Goal: Task Accomplishment & Management: Manage account settings

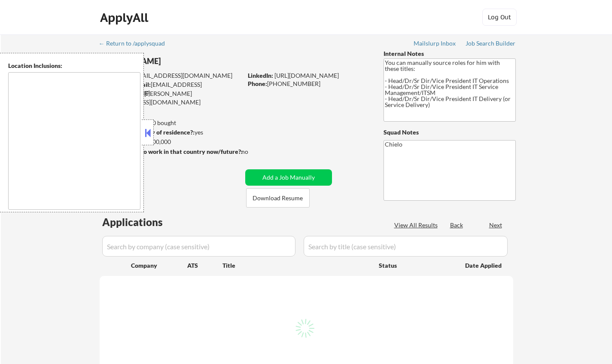
type textarea "Dallas, TX University Park, TX Highland Park, TX Irving, TX Mesquite, TX Garlan…"
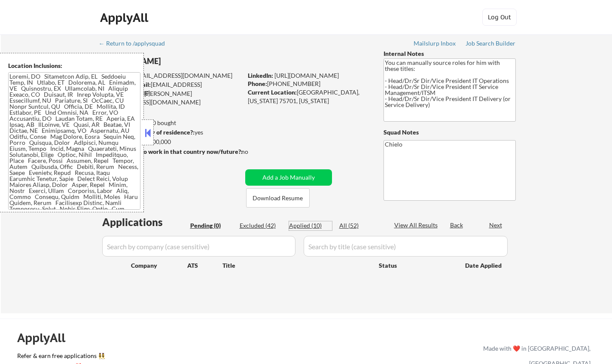
click at [306, 221] on div "Applied (10)" at bounding box center [310, 225] width 43 height 9
select select ""applied""
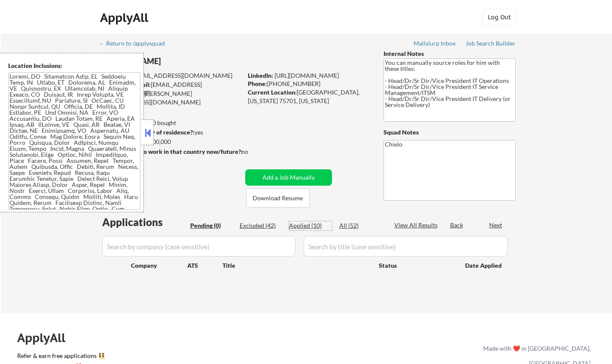
select select ""applied""
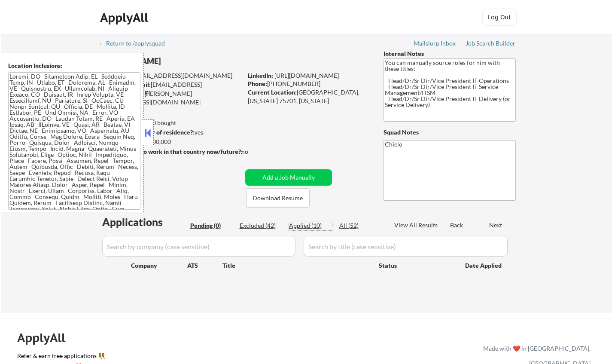
select select ""applied""
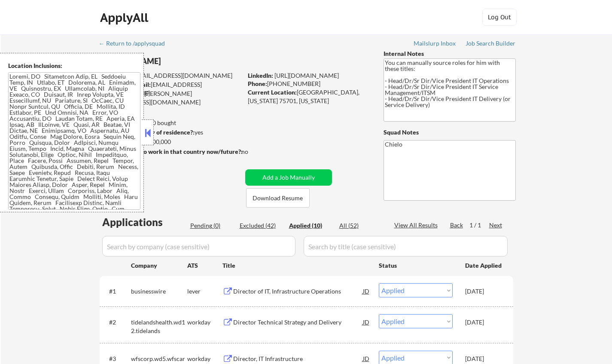
scroll to position [172, 0]
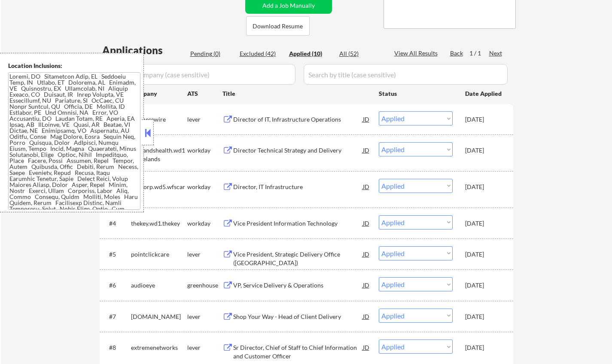
click at [147, 131] on button at bounding box center [147, 132] width 9 height 13
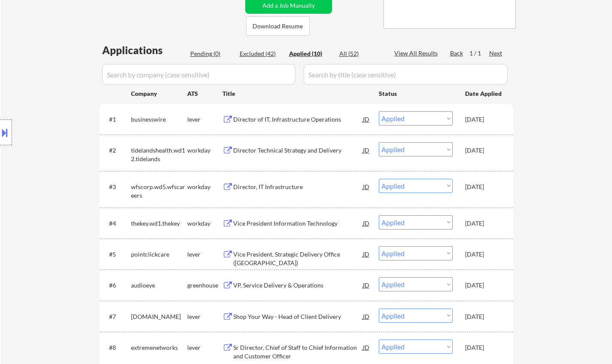
scroll to position [215, 0]
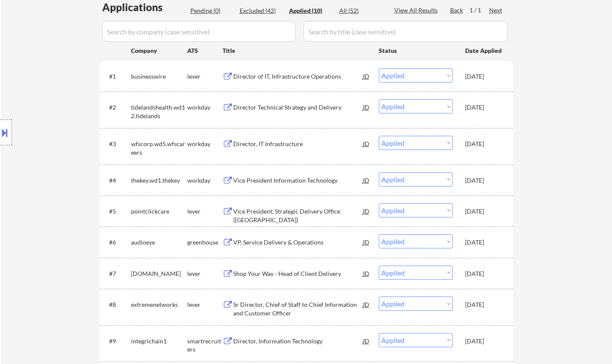
select select ""applied""
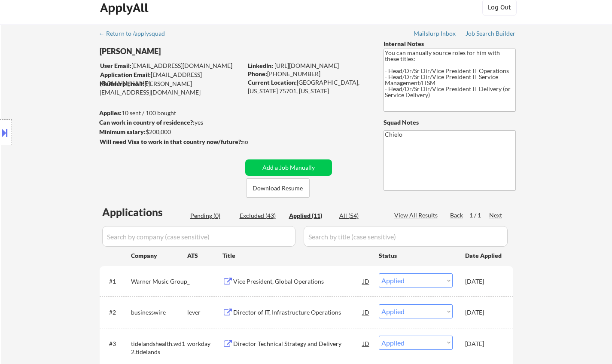
scroll to position [0, 0]
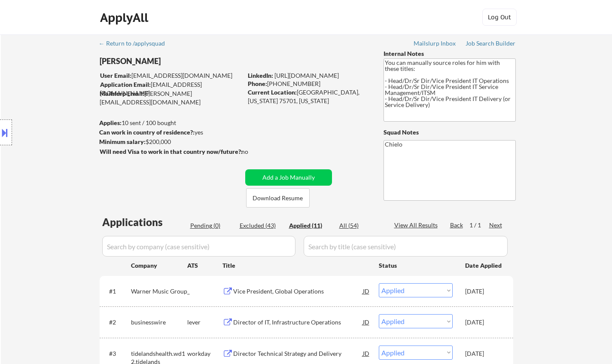
drag, startPoint x: 257, startPoint y: 222, endPoint x: 300, endPoint y: 261, distance: 58.1
click at [257, 221] on div "Excluded (43)" at bounding box center [261, 225] width 43 height 9
select select ""excluded__other_""
select select ""excluded__bad_match_""
select select ""excluded__location_""
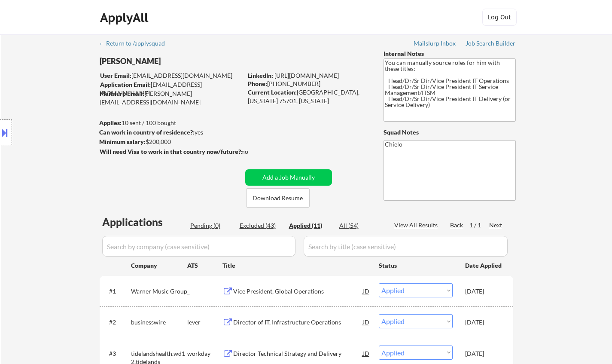
select select ""excluded__salary_""
select select ""excluded__location_""
select select ""excluded__salary_""
select select ""excluded__expired_""
select select ""excluded__location_""
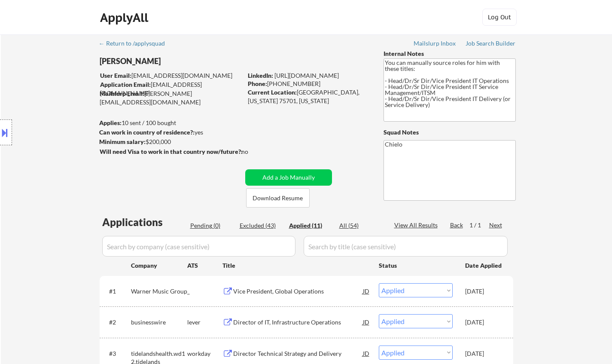
select select ""excluded__expired_""
select select ""excluded__blocklist_""
select select ""excluded__expired_""
select select ""excluded__other_""
select select ""excluded__location_""
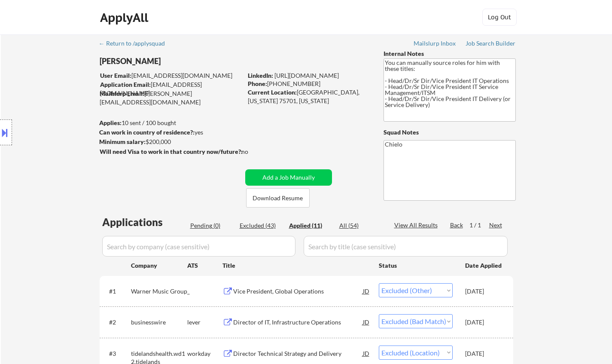
select select ""excluded__expired_""
select select ""excluded__location_""
select select ""excluded__bad_match_""
select select ""excluded__location_""
select select ""excluded__bad_match_""
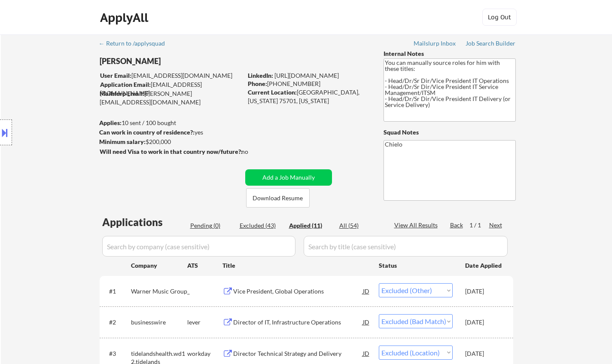
select select ""excluded__location_""
select select ""excluded__bad_match_""
select select ""excluded__location_""
select select ""excluded__expired_""
select select ""excluded__salary_""
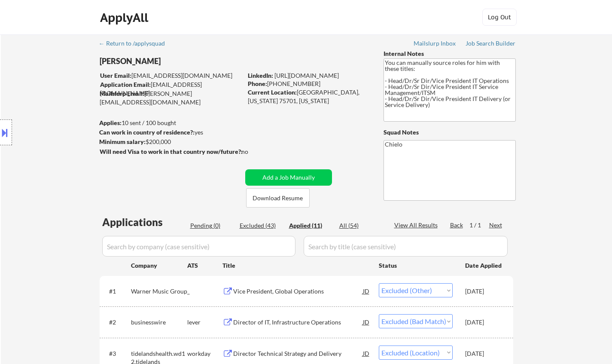
select select ""excluded__location_""
select select ""excluded__bad_match_""
select select ""excluded__expired_""
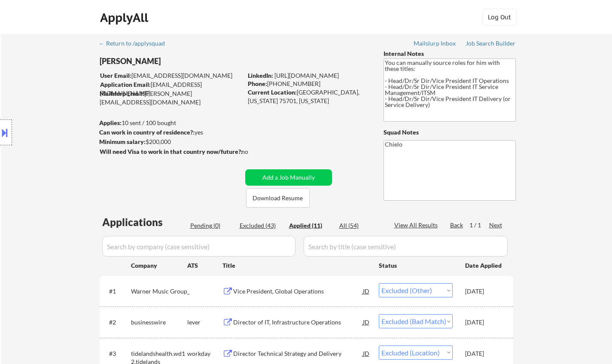
select select ""excluded__expired_""
select select ""excluded""
select select ""excluded__bad_match_""
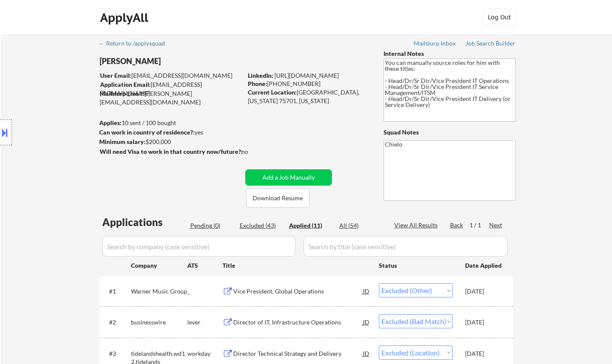
select select ""excluded__bad_match_""
select select ""excluded__expired_""
select select ""excluded__location_""
select select ""excluded__bad_match_""
select select ""excluded__salary_""
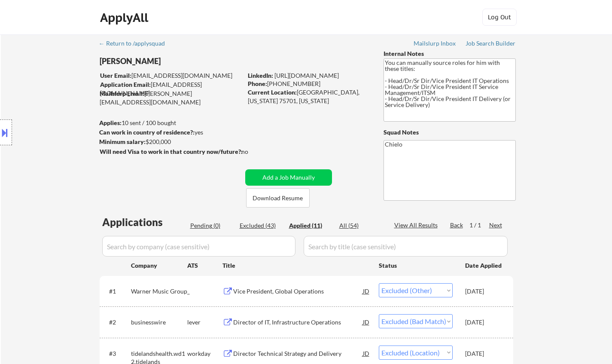
select select ""excluded__bad_match_""
select select ""excluded__location_""
select select ""excluded__salary_""
select select ""excluded__expired_""
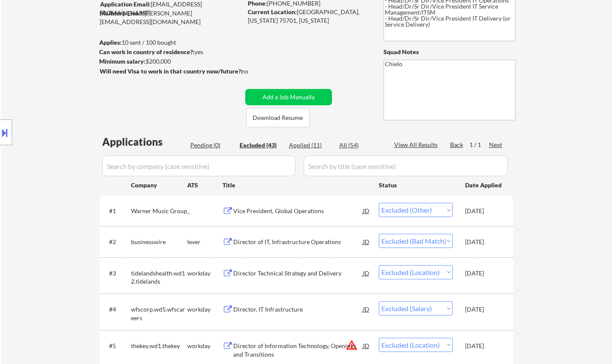
scroll to position [86, 0]
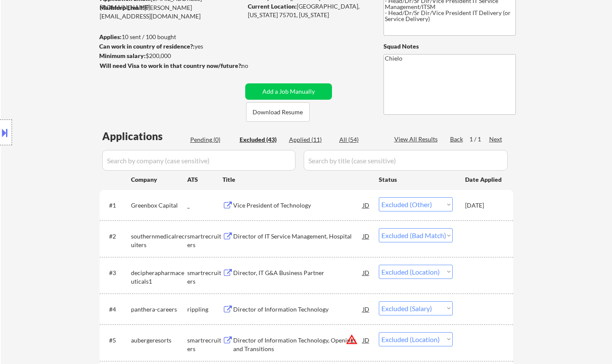
click at [270, 202] on div "Vice President of Technology" at bounding box center [298, 205] width 130 height 9
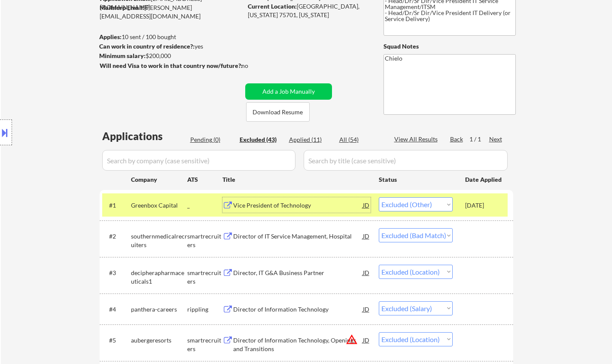
click at [299, 205] on div "Vice President of Technology" at bounding box center [298, 205] width 130 height 9
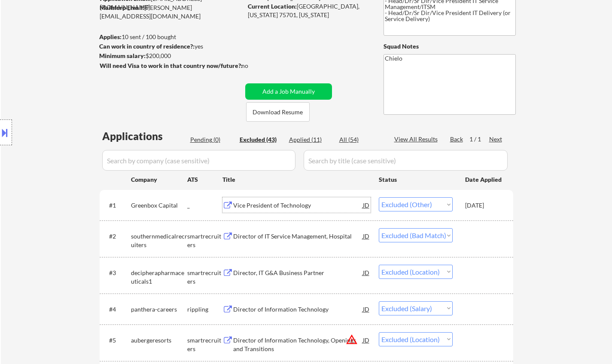
click at [419, 205] on select "Choose an option... Pending Applied Excluded (Questions) Excluded (Expired) Exc…" at bounding box center [416, 204] width 74 height 14
click at [379, 197] on select "Choose an option... Pending Applied Excluded (Questions) Excluded (Expired) Exc…" at bounding box center [416, 204] width 74 height 14
select select ""excluded__bad_match_""
select select ""excluded__location_""
select select ""excluded__salary_""
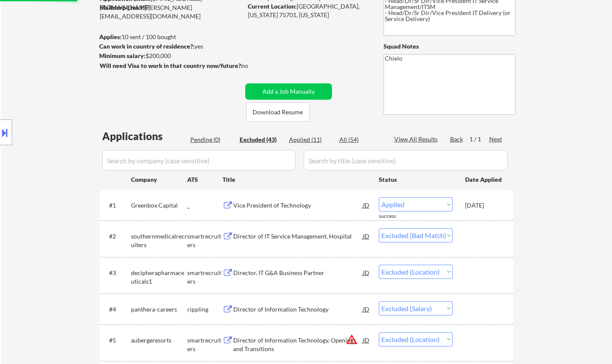
select select ""excluded__location_""
select select ""excluded__salary_""
select select ""excluded__expired_""
select select ""excluded__location_""
select select ""excluded__expired_""
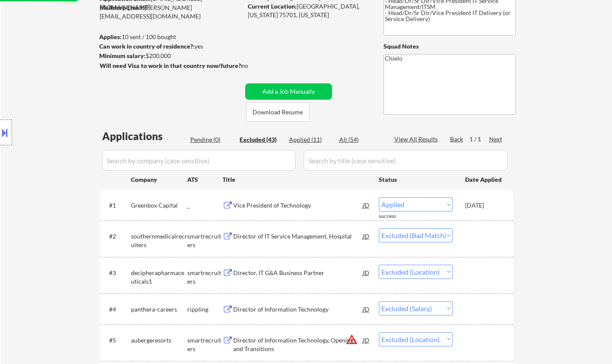
select select ""excluded__blocklist_""
select select ""excluded__expired_""
select select ""excluded__other_""
select select ""excluded__location_""
select select ""excluded__expired_""
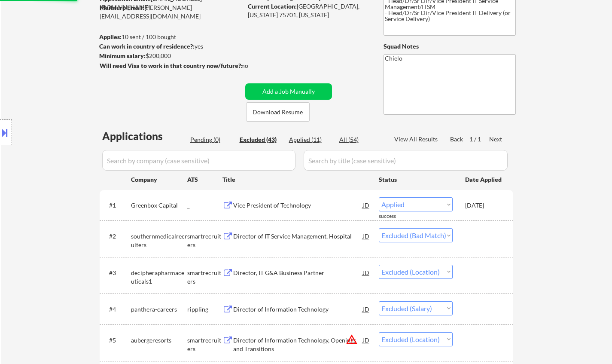
select select ""excluded__location_""
select select ""excluded__bad_match_""
select select ""excluded__location_""
select select ""excluded__bad_match_""
select select ""excluded__location_""
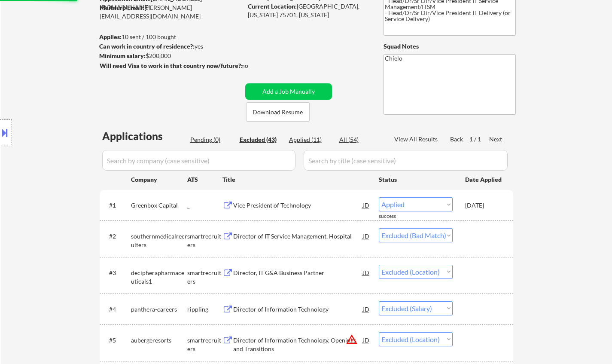
select select ""excluded__bad_match_""
select select ""excluded__location_""
select select ""excluded__expired_""
select select ""excluded__salary_""
select select ""excluded__location_""
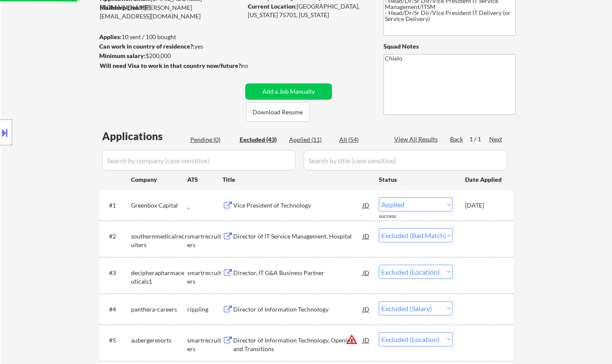
select select ""excluded__bad_match_""
select select ""excluded__expired_""
select select ""excluded""
select select ""excluded__bad_match_""
select select ""excluded__expired_""
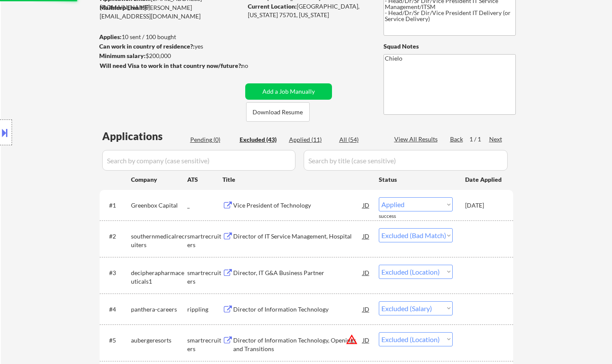
select select ""excluded__location_""
select select ""excluded__bad_match_""
select select ""excluded__salary_""
select select ""excluded__bad_match_""
select select ""excluded__location_""
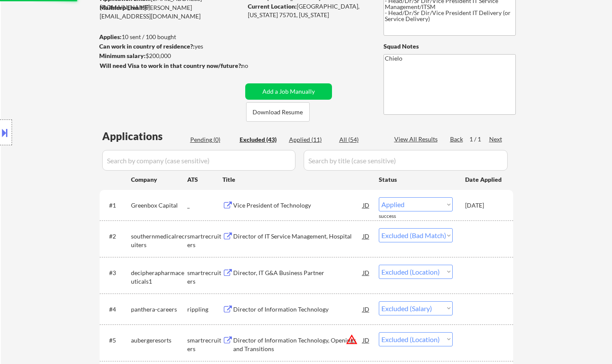
select select ""excluded__salary_""
select select ""excluded__expired_""
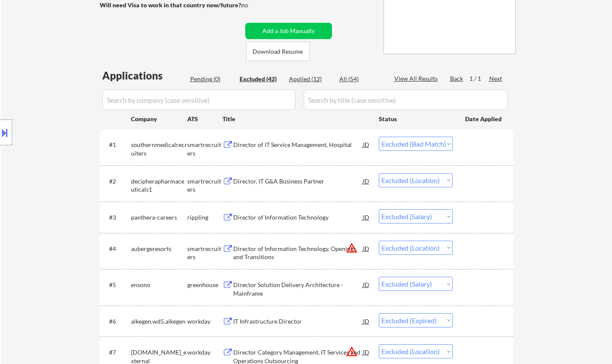
scroll to position [172, 0]
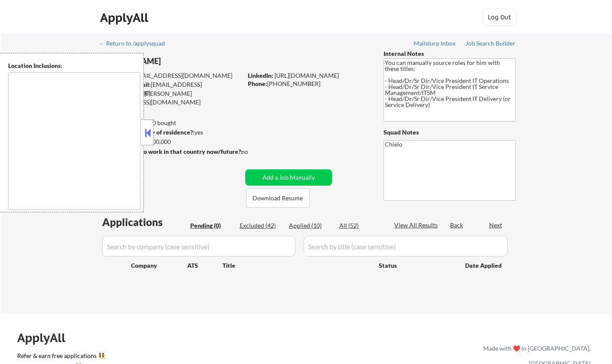
type textarea "[GEOGRAPHIC_DATA], [GEOGRAPHIC_DATA] [GEOGRAPHIC_DATA], [GEOGRAPHIC_DATA] [GEOG…"
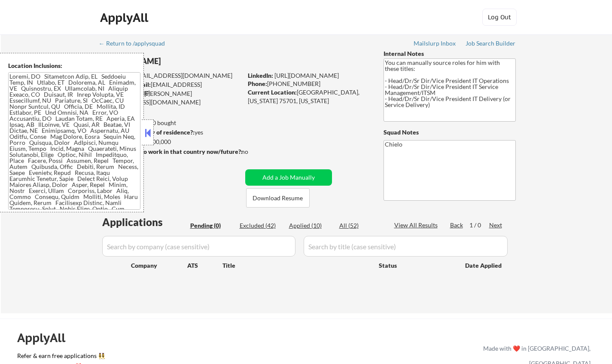
click at [147, 132] on button at bounding box center [147, 132] width 9 height 13
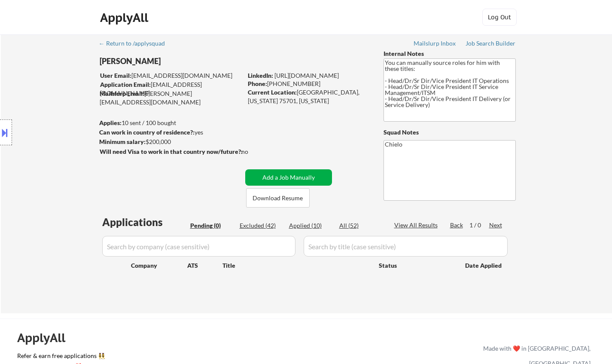
click at [290, 174] on button "Add a Job Manually" at bounding box center [288, 177] width 87 height 16
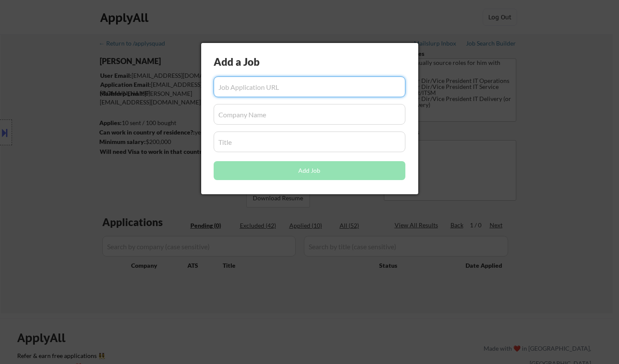
click at [241, 91] on input "input" at bounding box center [310, 86] width 192 height 21
paste input "[URL][DOMAIN_NAME]"
type input "[URL][DOMAIN_NAME]"
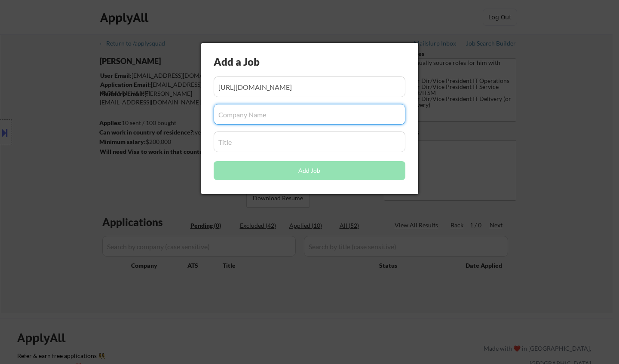
click at [259, 114] on input "input" at bounding box center [310, 114] width 192 height 21
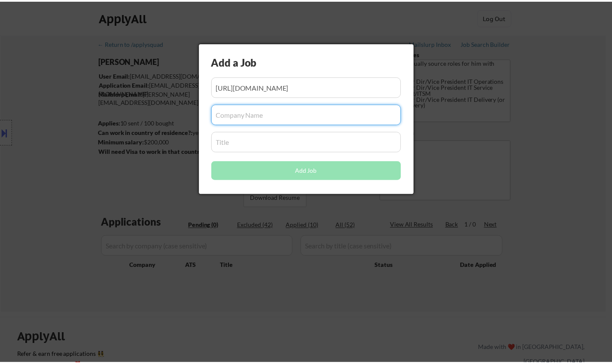
scroll to position [0, 0]
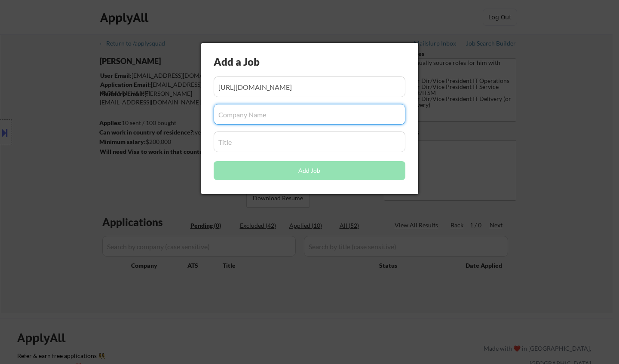
click at [259, 113] on input "input" at bounding box center [310, 114] width 192 height 21
paste input "Warner Music Group"
type input "Warner Music Group"
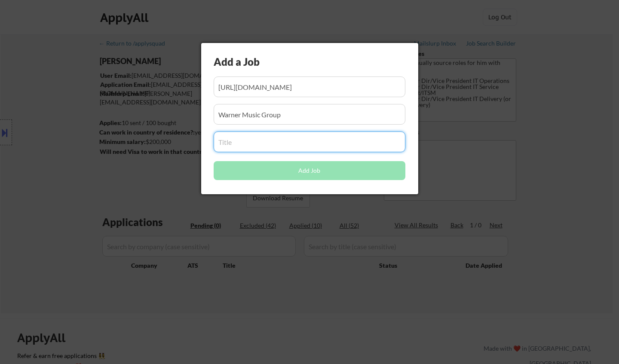
click at [263, 144] on input "input" at bounding box center [310, 141] width 192 height 21
click at [234, 137] on input "input" at bounding box center [310, 141] width 192 height 21
paste input "Vice President, Global Operations"
type input "Vice President, Global Operations"
click at [295, 117] on input "input" at bounding box center [310, 114] width 192 height 21
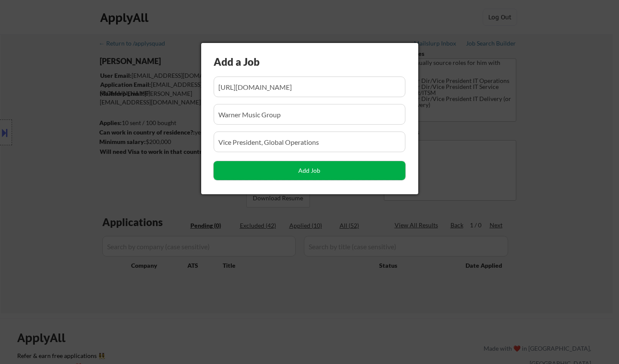
click at [324, 169] on button "Add Job" at bounding box center [310, 170] width 192 height 19
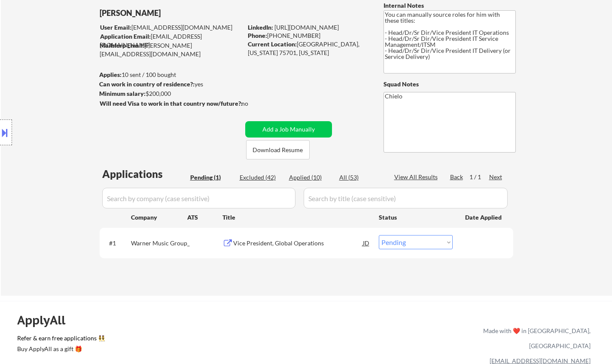
scroll to position [86, 0]
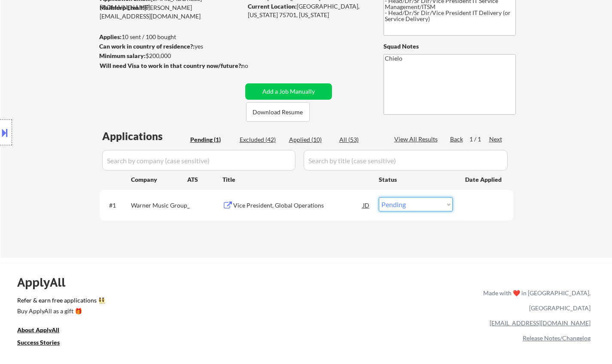
click at [403, 203] on select "Choose an option... Pending Applied Excluded (Questions) Excluded (Expired) Exc…" at bounding box center [416, 204] width 74 height 14
select select ""applied""
click at [379, 197] on select "Choose an option... Pending Applied Excluded (Questions) Excluded (Expired) Exc…" at bounding box center [416, 204] width 74 height 14
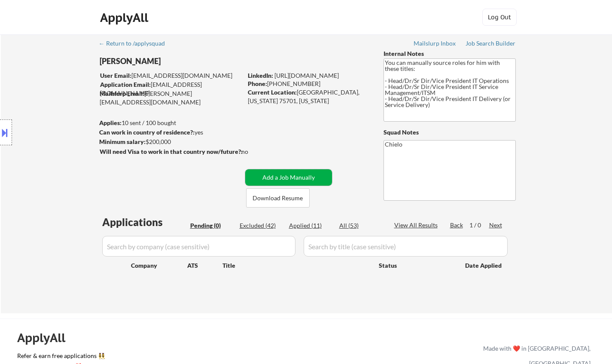
click at [304, 169] on button "Add a Job Manually" at bounding box center [288, 177] width 87 height 16
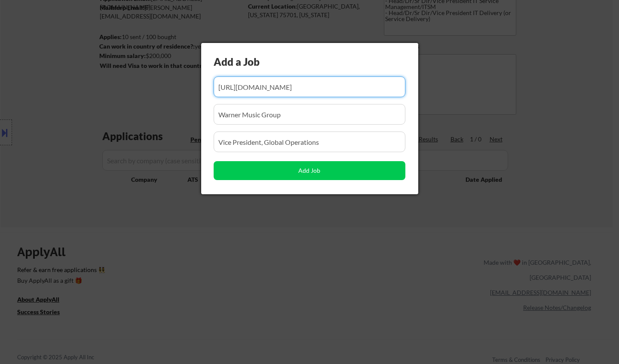
scroll to position [0, 230]
click at [299, 86] on input "input" at bounding box center [310, 86] width 192 height 21
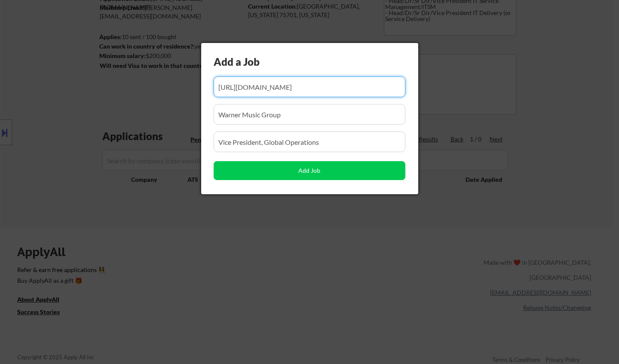
click at [299, 86] on input "input" at bounding box center [310, 86] width 192 height 21
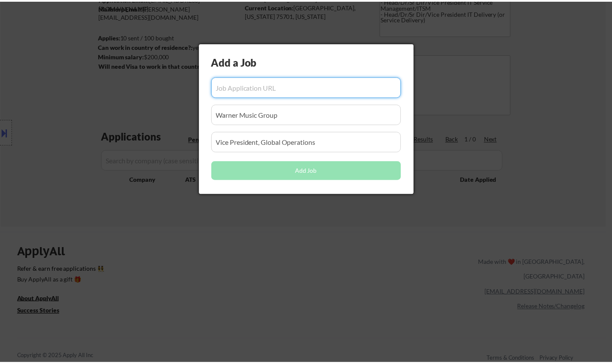
scroll to position [0, 0]
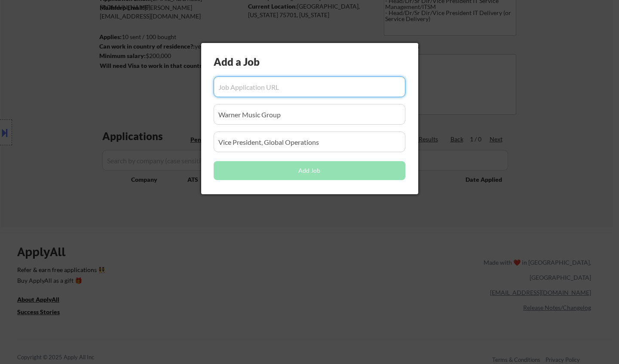
click at [230, 116] on input "input" at bounding box center [310, 114] width 192 height 21
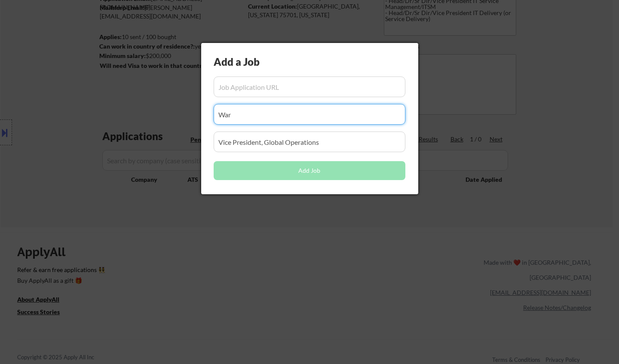
type input "War"
drag, startPoint x: 277, startPoint y: 143, endPoint x: 162, endPoint y: 140, distance: 115.6
click at [147, 141] on body "← Return to /applysquad Mailslurp Inbox Job Search Builder William ThompsonIII …" at bounding box center [309, 96] width 619 height 364
drag, startPoint x: 214, startPoint y: 115, endPoint x: 207, endPoint y: 111, distance: 8.5
click at [147, 113] on body "← Return to /applysquad Mailslurp Inbox Job Search Builder William ThompsonIII …" at bounding box center [309, 96] width 619 height 364
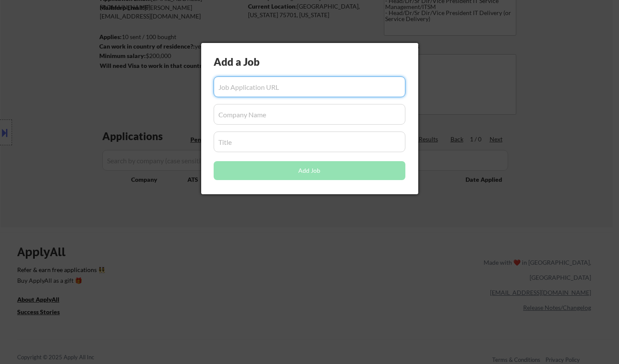
click at [257, 86] on input "input" at bounding box center [310, 86] width 192 height 21
paste input "https://greenboxcapital.bamboohr.com/careers/116"
type input "https://greenboxcapital.bamboohr.com/careers/116"
click at [285, 109] on input "input" at bounding box center [310, 114] width 192 height 21
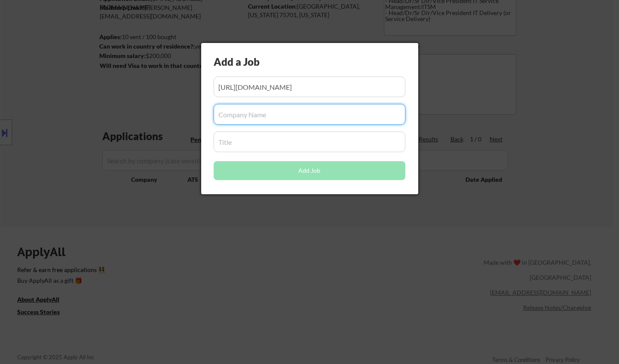
click at [287, 115] on input "input" at bounding box center [310, 114] width 192 height 21
paste input "Greenbox Capital"
type input "Greenbox Capital"
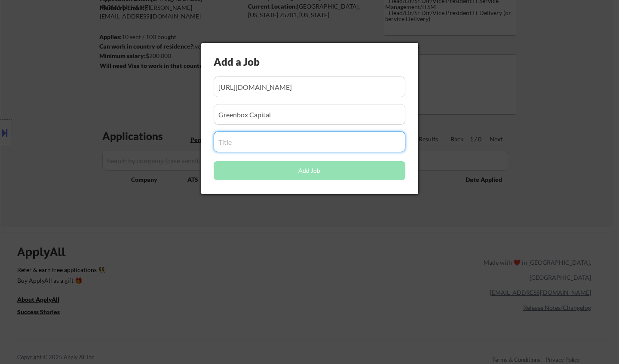
click at [299, 144] on input "input" at bounding box center [310, 141] width 192 height 21
click at [254, 140] on input "input" at bounding box center [310, 141] width 192 height 21
paste input "Vice President of Technology"
type input "Vice President of Technology"
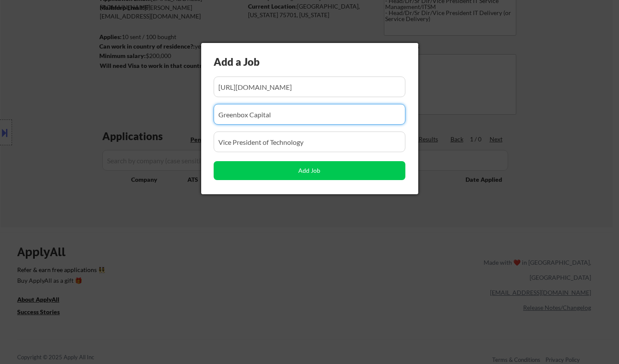
click at [313, 113] on input "input" at bounding box center [310, 114] width 192 height 21
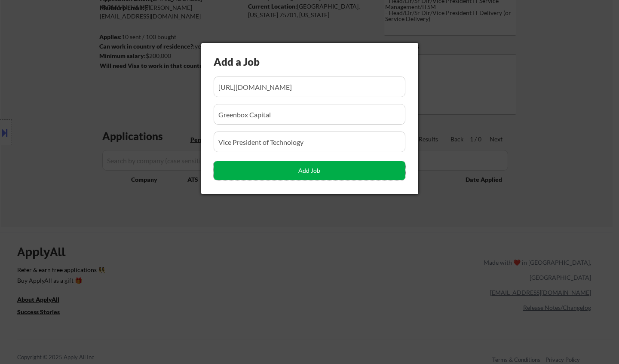
click at [334, 171] on button "Add Job" at bounding box center [310, 170] width 192 height 19
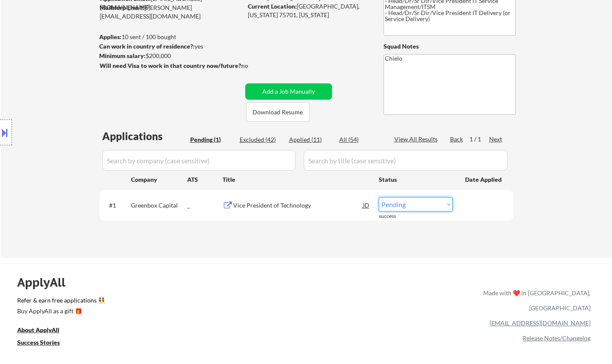
click at [422, 202] on select "Choose an option... Pending Applied Excluded (Questions) Excluded (Expired) Exc…" at bounding box center [416, 204] width 74 height 14
select select ""applied""
click at [379, 197] on select "Choose an option... Pending Applied Excluded (Questions) Excluded (Expired) Exc…" at bounding box center [416, 204] width 74 height 14
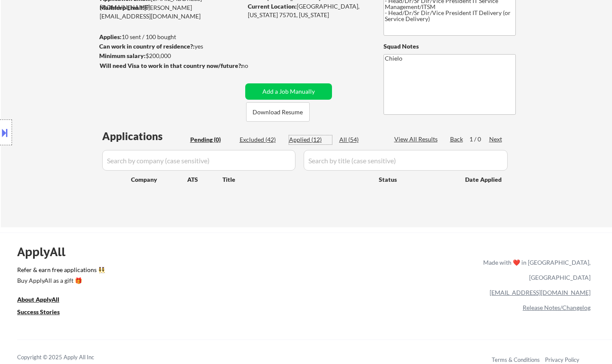
click at [297, 138] on div "Applied (12)" at bounding box center [310, 139] width 43 height 9
select select ""applied""
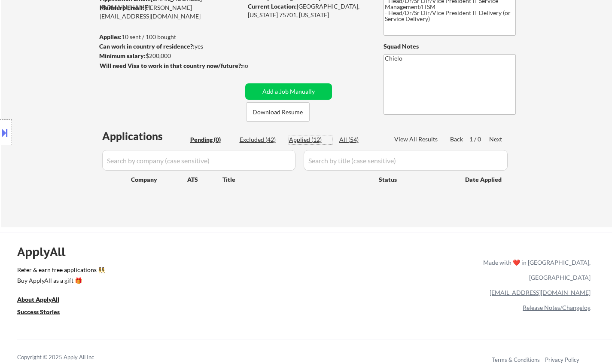
select select ""applied""
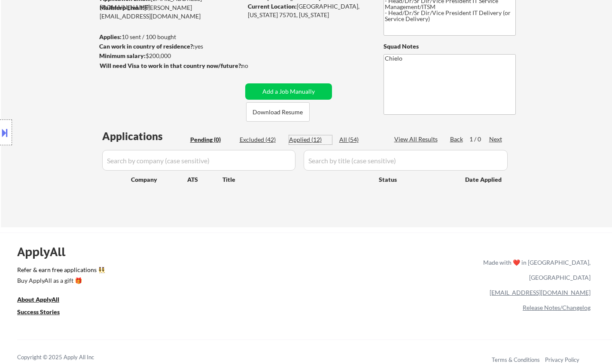
select select ""applied""
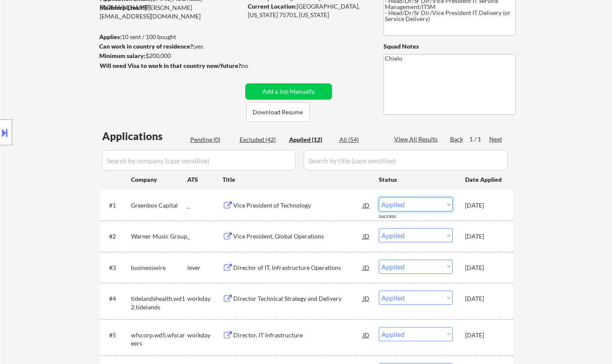
click at [446, 200] on select "Choose an option... Pending Applied Excluded (Questions) Excluded (Expired) Exc…" at bounding box center [416, 204] width 74 height 14
click at [379, 197] on select "Choose an option... Pending Applied Excluded (Questions) Excluded (Expired) Exc…" at bounding box center [416, 204] width 74 height 14
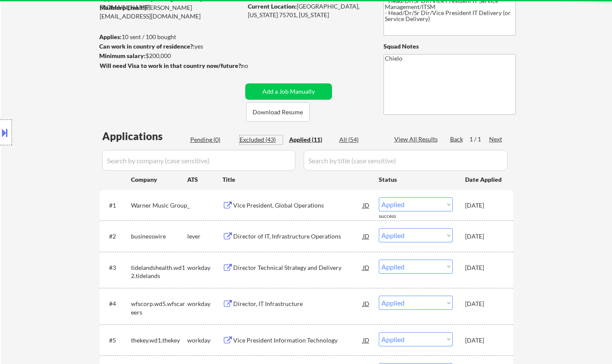
click at [250, 140] on div "Excluded (43)" at bounding box center [261, 139] width 43 height 9
select select ""excluded__other_""
select select ""excluded__bad_match_""
select select ""excluded__location_""
select select ""excluded__salary_""
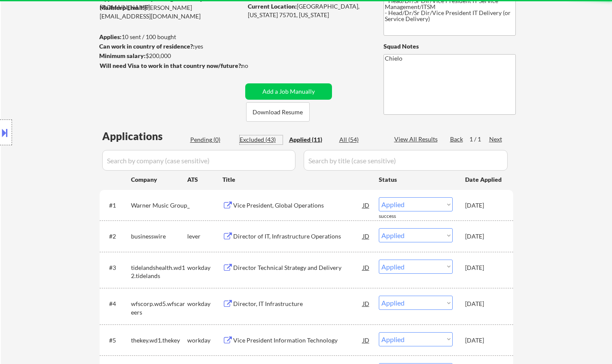
select select ""excluded__location_""
select select ""excluded__salary_""
select select ""excluded__expired_""
select select ""excluded__location_""
select select ""excluded__expired_""
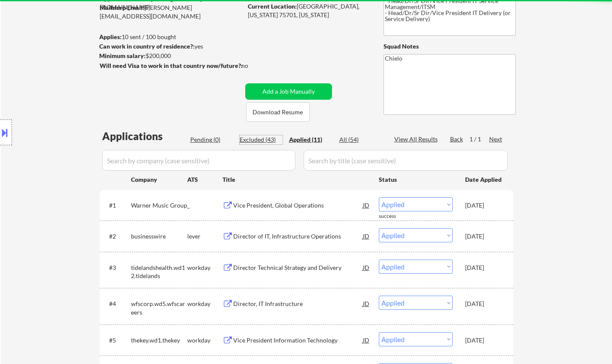
select select ""excluded__blocklist_""
select select ""excluded__expired_""
select select ""excluded__other_""
select select ""excluded__location_""
select select ""excluded__expired_""
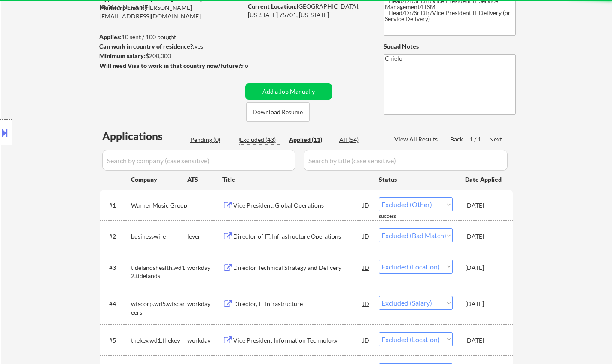
select select ""excluded__location_""
select select ""excluded__bad_match_""
select select ""excluded__location_""
select select ""excluded__bad_match_""
select select ""excluded__location_""
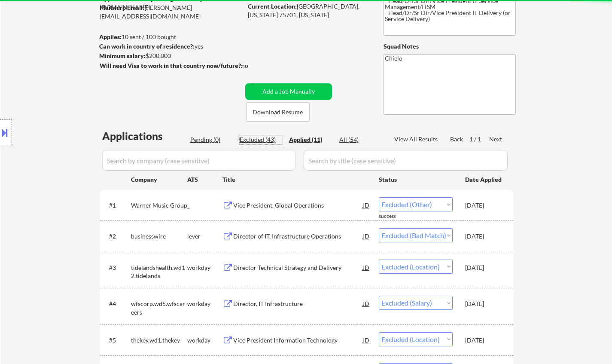
select select ""excluded__bad_match_""
select select ""excluded__location_""
select select ""excluded__expired_""
select select ""excluded__salary_""
select select ""excluded__location_""
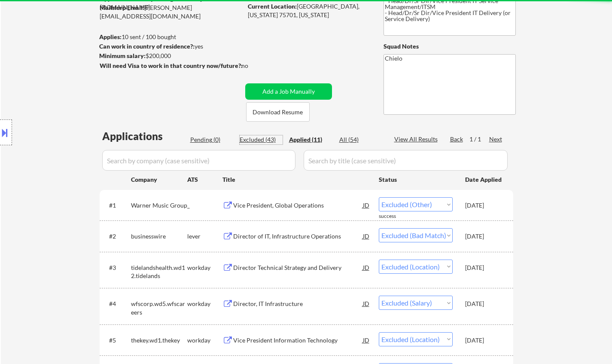
select select ""excluded__bad_match_""
select select ""excluded__expired_""
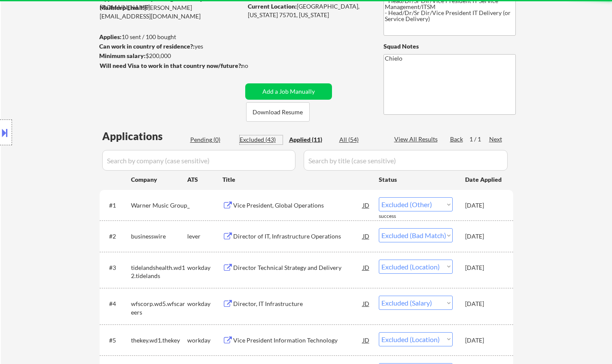
select select ""excluded__expired_""
select select ""excluded""
select select ""excluded__bad_match_""
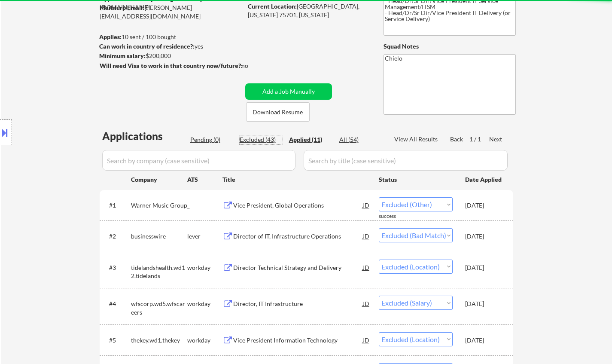
select select ""excluded__expired_""
select select ""excluded__location_""
select select ""excluded__bad_match_""
select select ""excluded__salary_""
select select ""excluded__bad_match_""
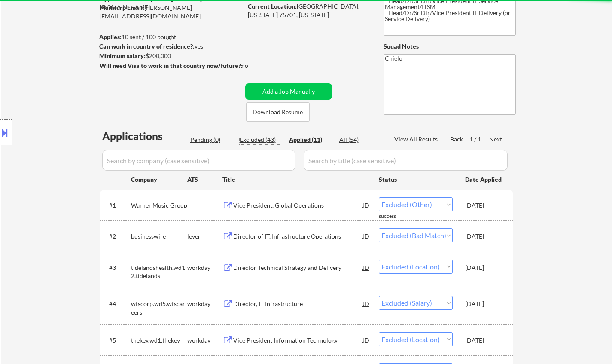
select select ""excluded__location_""
select select ""excluded__salary_""
select select ""excluded__expired_""
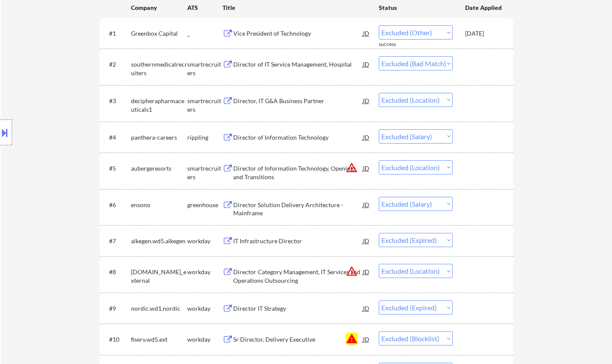
scroll to position [129, 0]
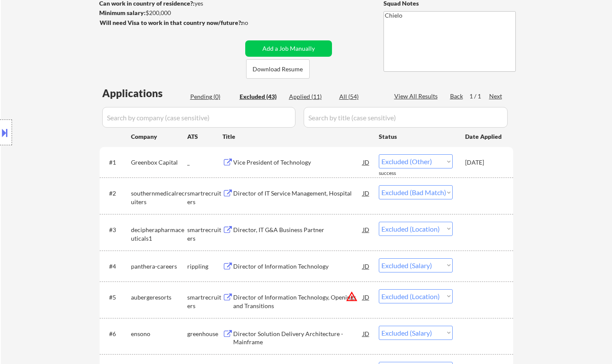
select select ""excluded__bad_match_""
select select ""excluded__location_""
select select ""excluded__salary_""
select select ""excluded__location_""
select select ""excluded__salary_""
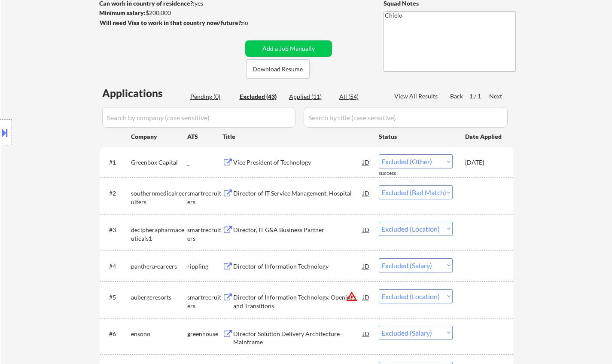
select select ""excluded__expired_""
select select ""excluded__location_""
select select ""excluded__expired_""
select select ""excluded__blocklist_""
select select ""excluded__expired_""
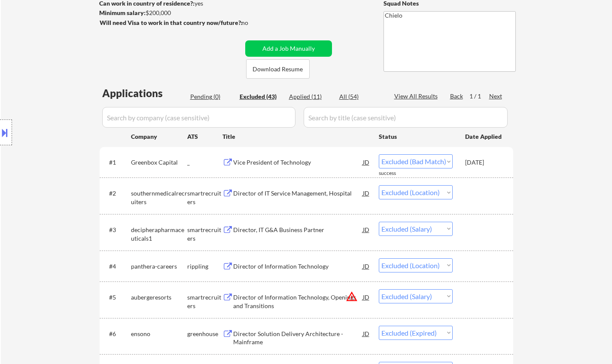
select select ""excluded__other_""
select select ""excluded__location_""
select select ""excluded__expired_""
select select ""excluded__location_""
select select ""excluded__bad_match_""
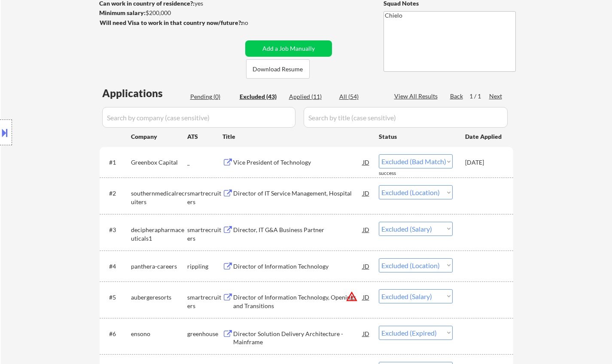
select select ""excluded__location_""
select select ""excluded__bad_match_""
select select ""excluded__location_""
select select ""excluded__bad_match_""
select select ""excluded__location_""
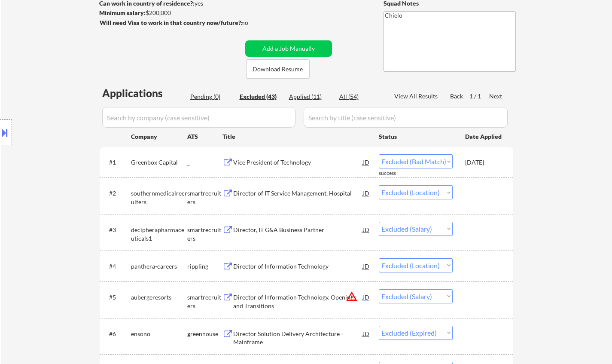
select select ""excluded__expired_""
select select ""excluded__salary_""
select select ""excluded__location_""
select select ""excluded__bad_match_""
select select ""excluded__expired_""
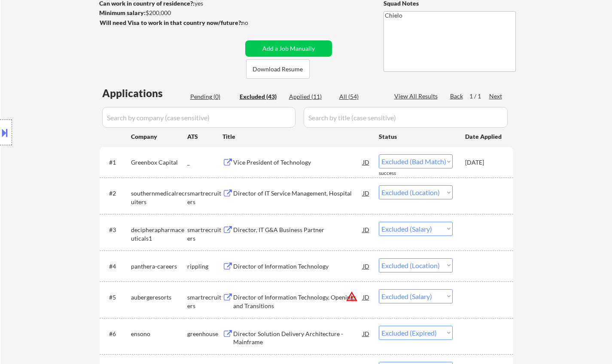
select select ""excluded""
select select ""excluded__bad_match_""
select select ""excluded__expired_""
select select ""excluded__location_""
select select ""excluded__bad_match_""
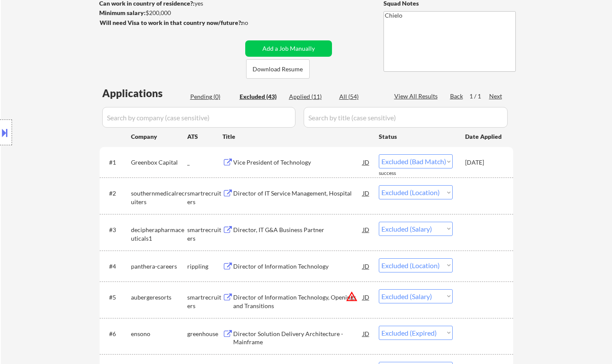
select select ""excluded__salary_""
select select ""excluded__bad_match_""
select select ""excluded__location_""
select select ""excluded__salary_""
select select ""excluded__expired_""
